Goal: Find specific page/section: Find specific page/section

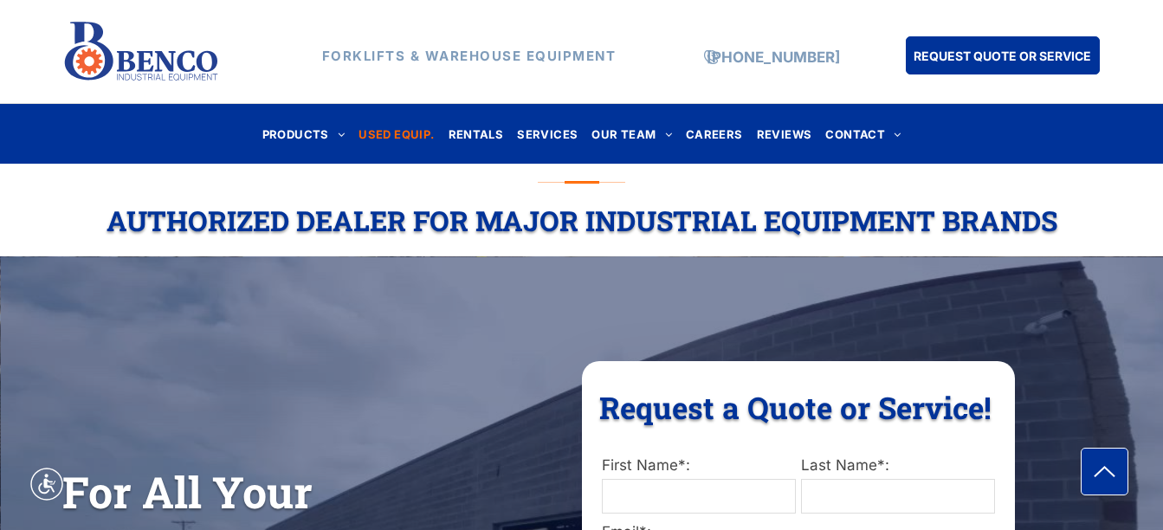
click at [420, 136] on span "USED EQUIP." at bounding box center [396, 133] width 75 height 23
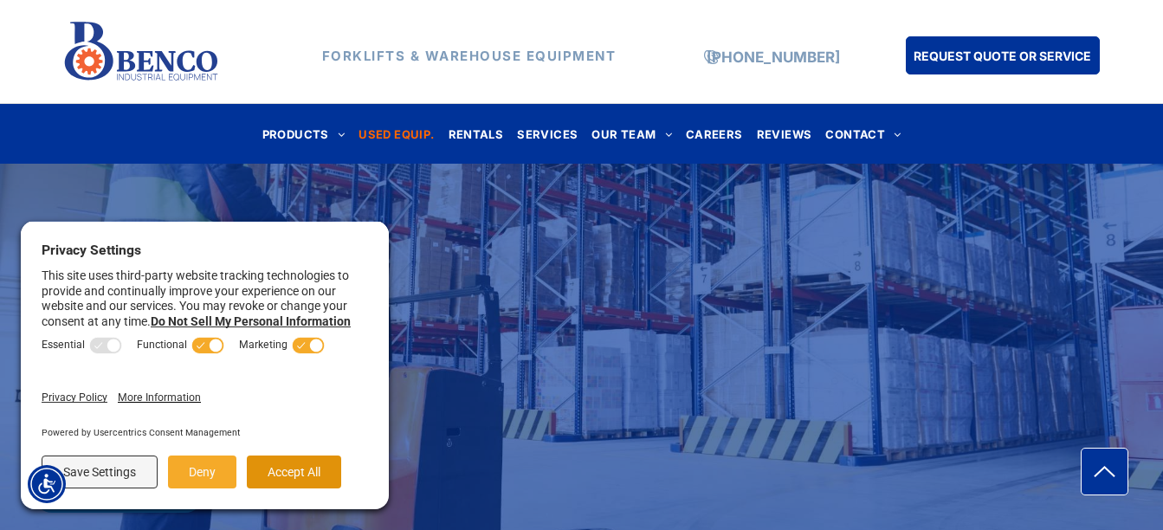
click at [266, 471] on button "Accept All" at bounding box center [294, 472] width 94 height 33
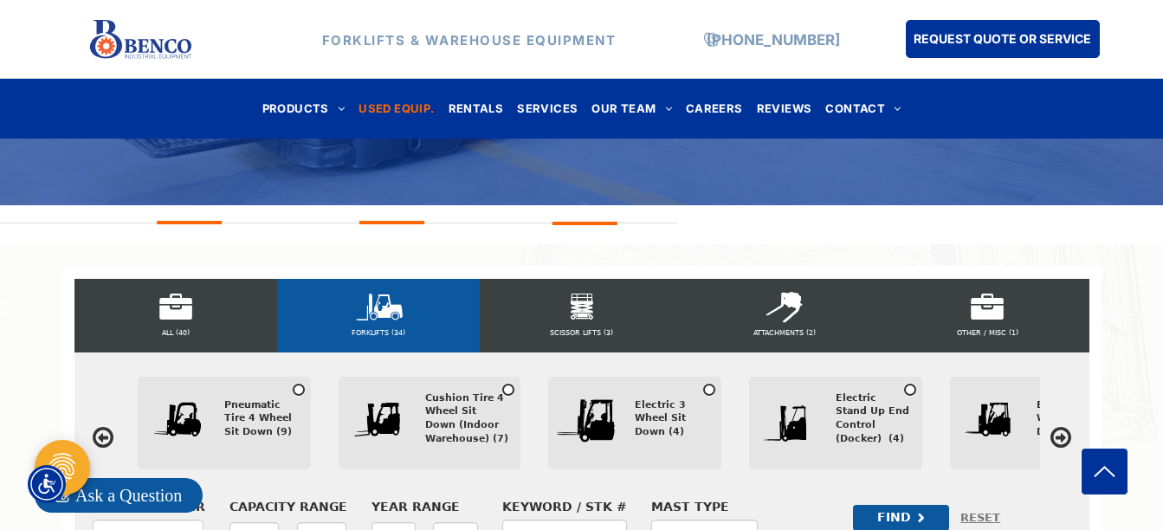
scroll to position [418, 0]
